Goal: Task Accomplishment & Management: Manage account settings

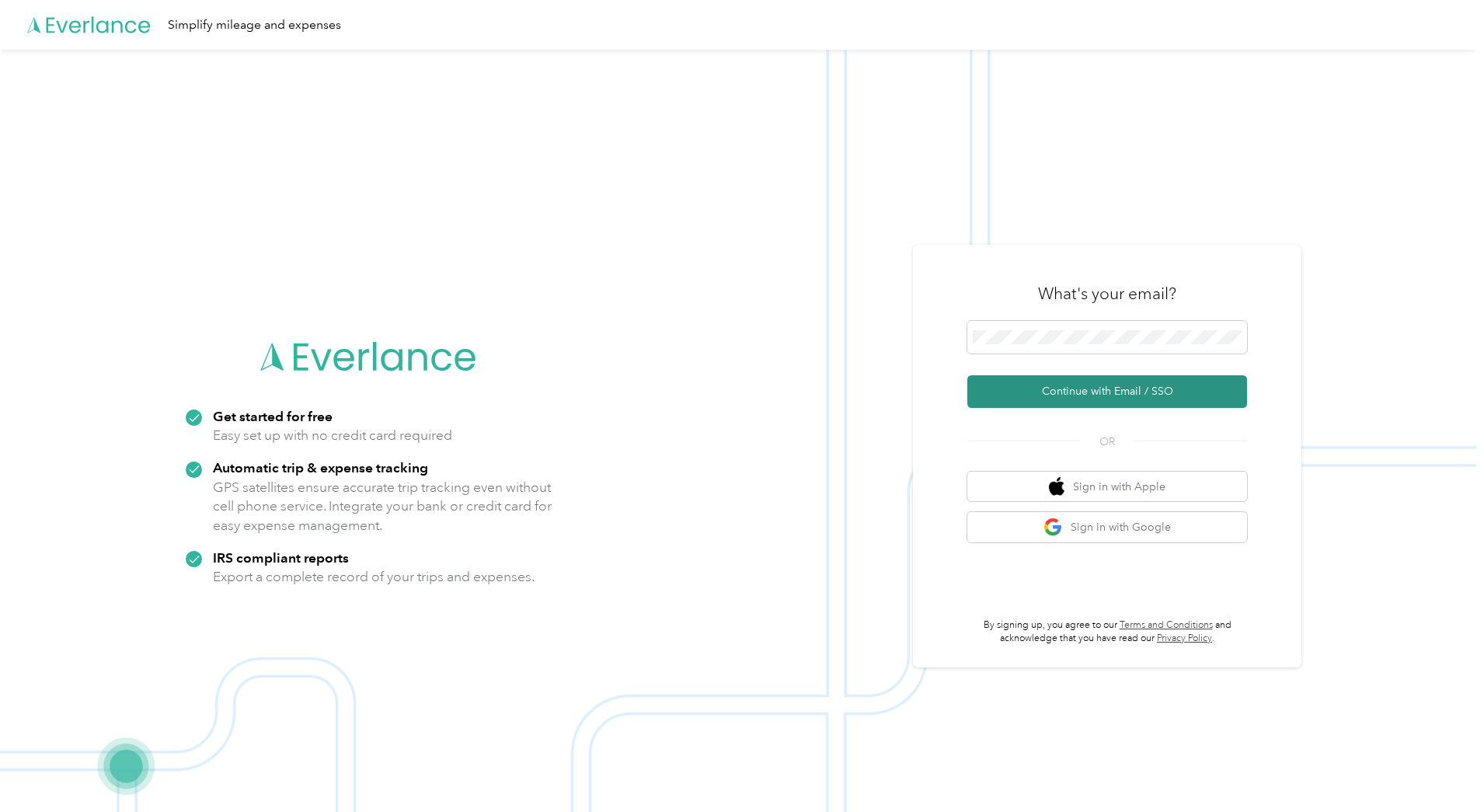
click at [1057, 388] on button "Continue with Email / SSO" at bounding box center [1107, 392] width 279 height 33
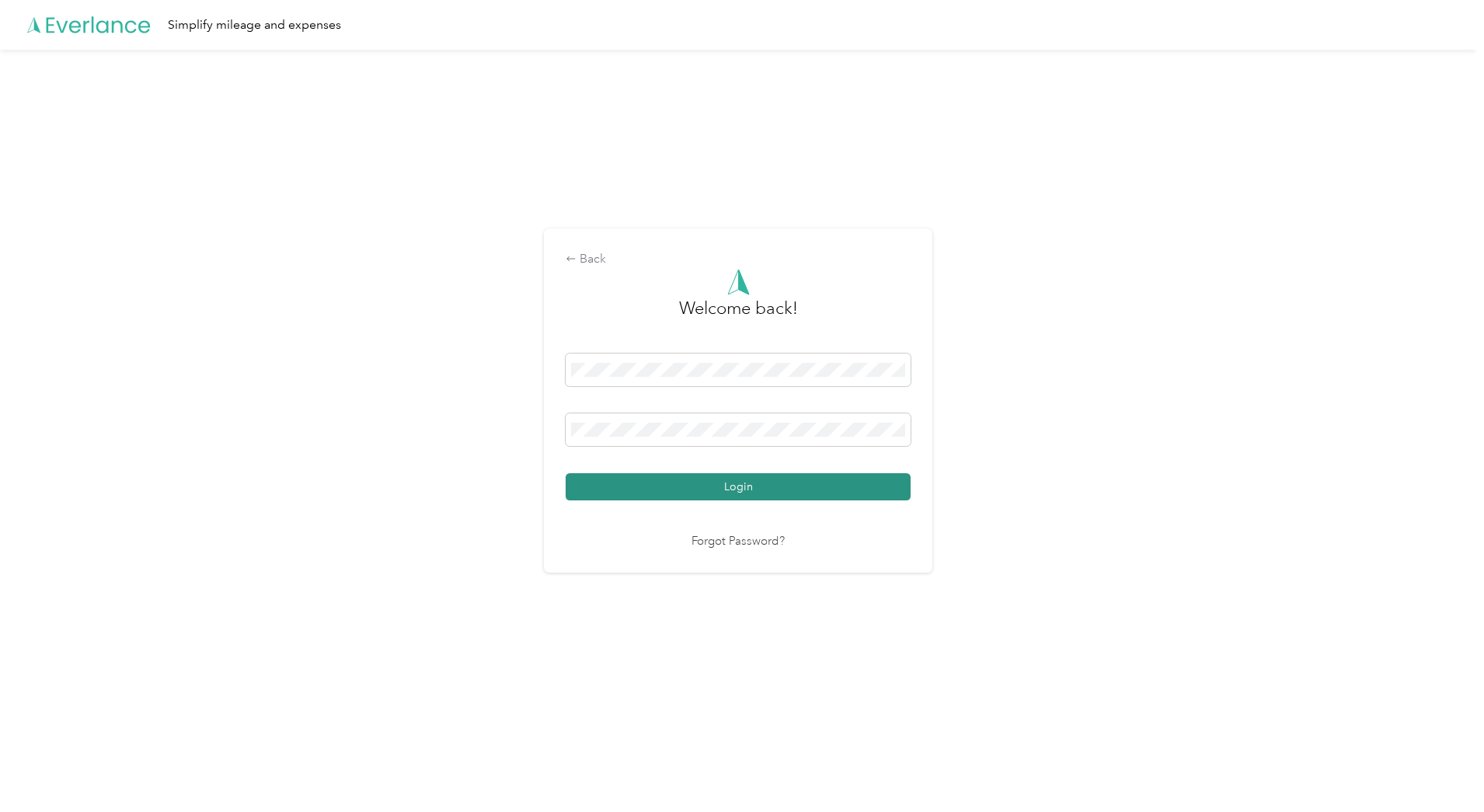
click at [734, 494] on button "Login" at bounding box center [737, 487] width 345 height 27
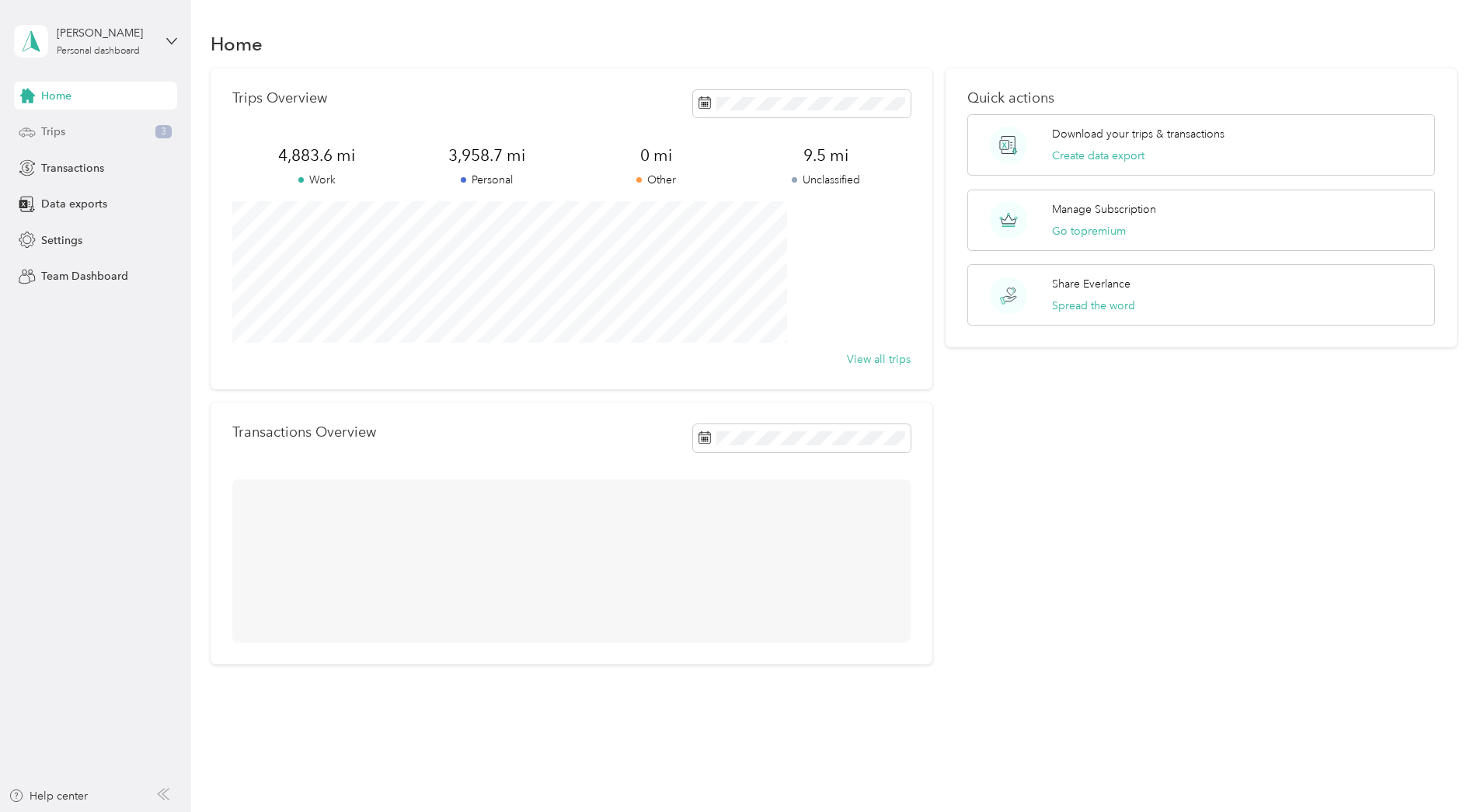
click at [53, 131] on span "Trips" at bounding box center [53, 131] width 24 height 16
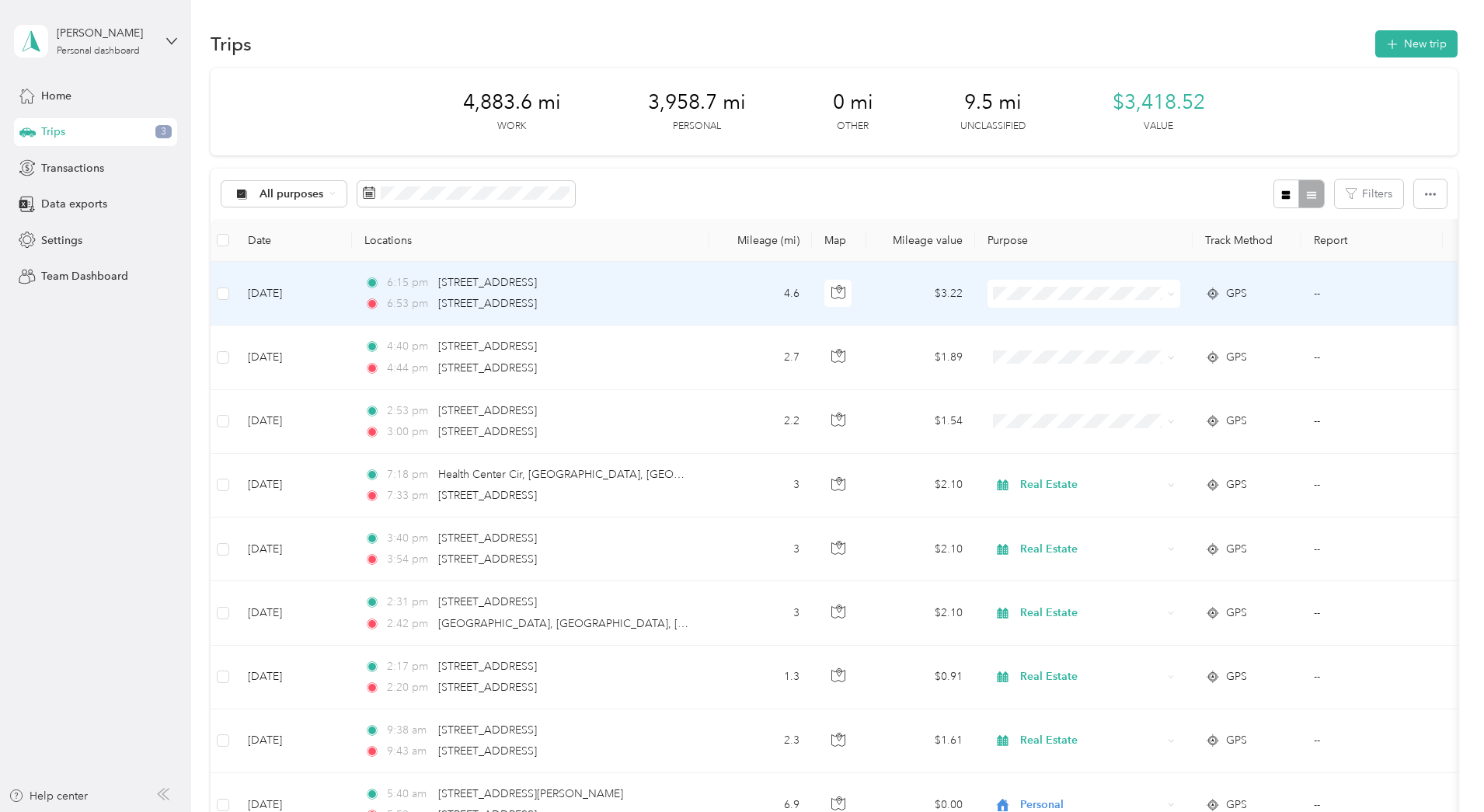
click at [1175, 295] on icon at bounding box center [1170, 294] width 7 height 7
click at [1144, 377] on span "Real Estate" at bounding box center [1202, 376] width 144 height 16
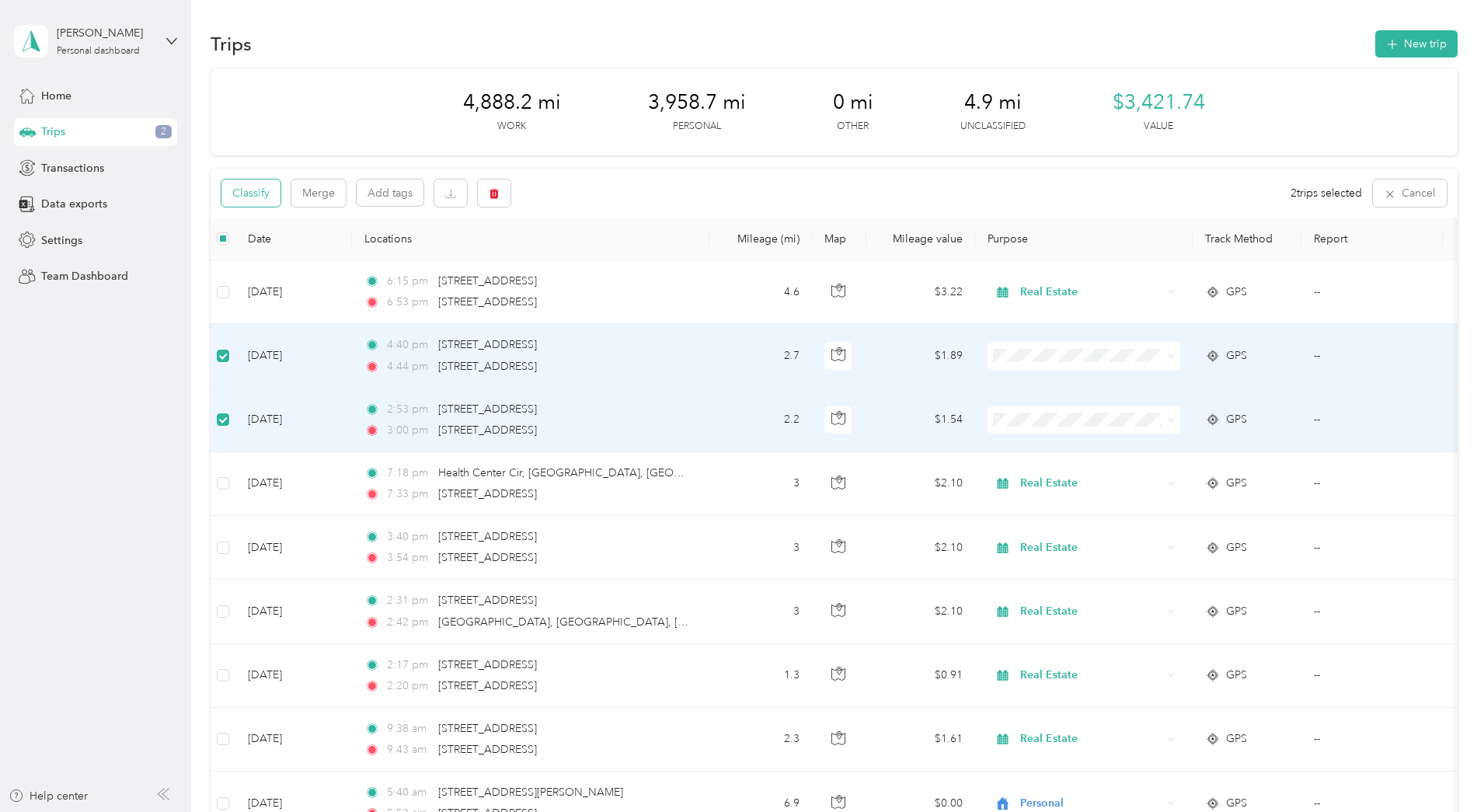
click at [280, 192] on button "Classify" at bounding box center [251, 193] width 60 height 27
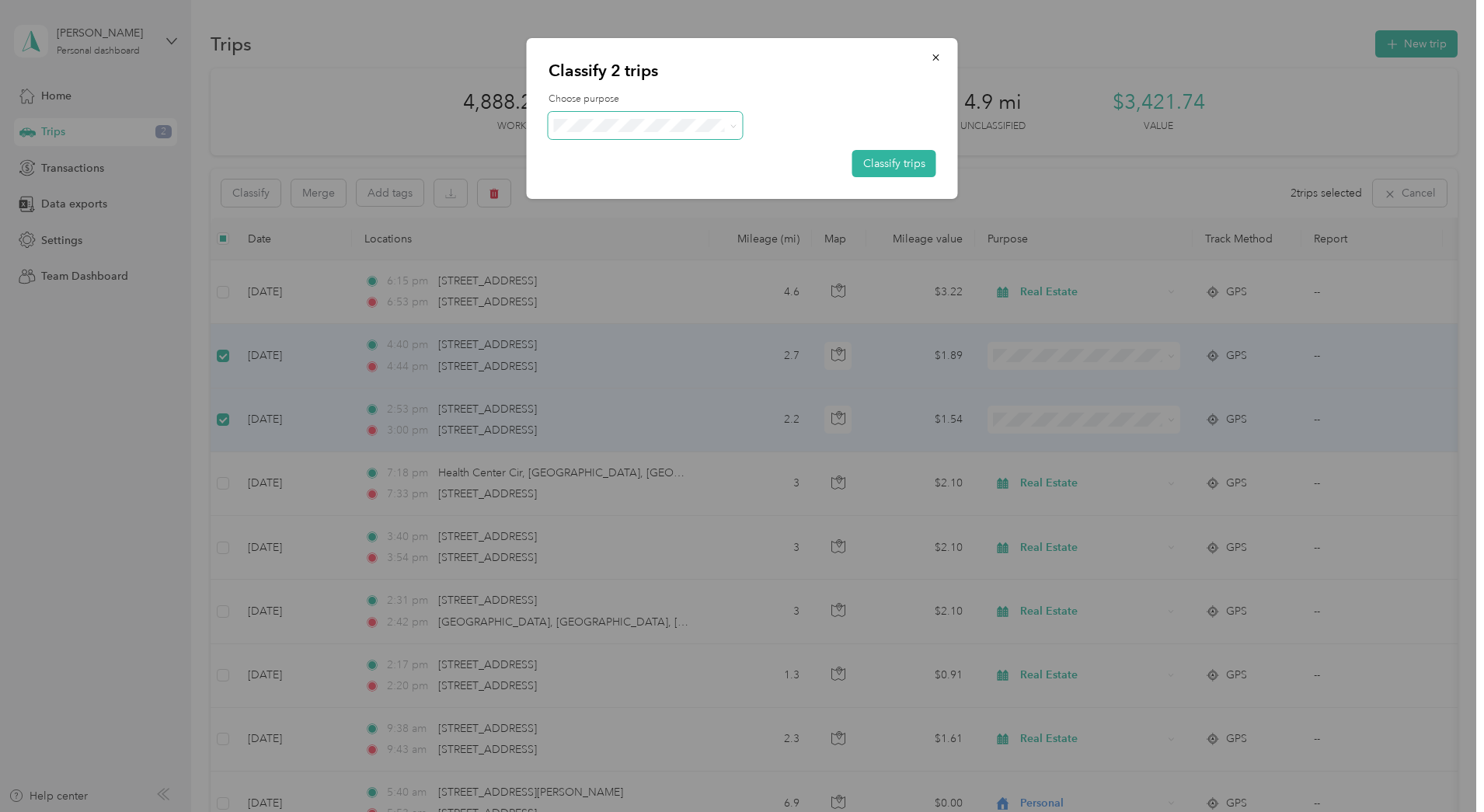
click at [695, 132] on span at bounding box center [645, 126] width 194 height 27
click at [608, 188] on li "Personal" at bounding box center [645, 177] width 194 height 27
click at [908, 155] on button "Classify trips" at bounding box center [894, 163] width 84 height 27
